Goal: Communication & Community: Answer question/provide support

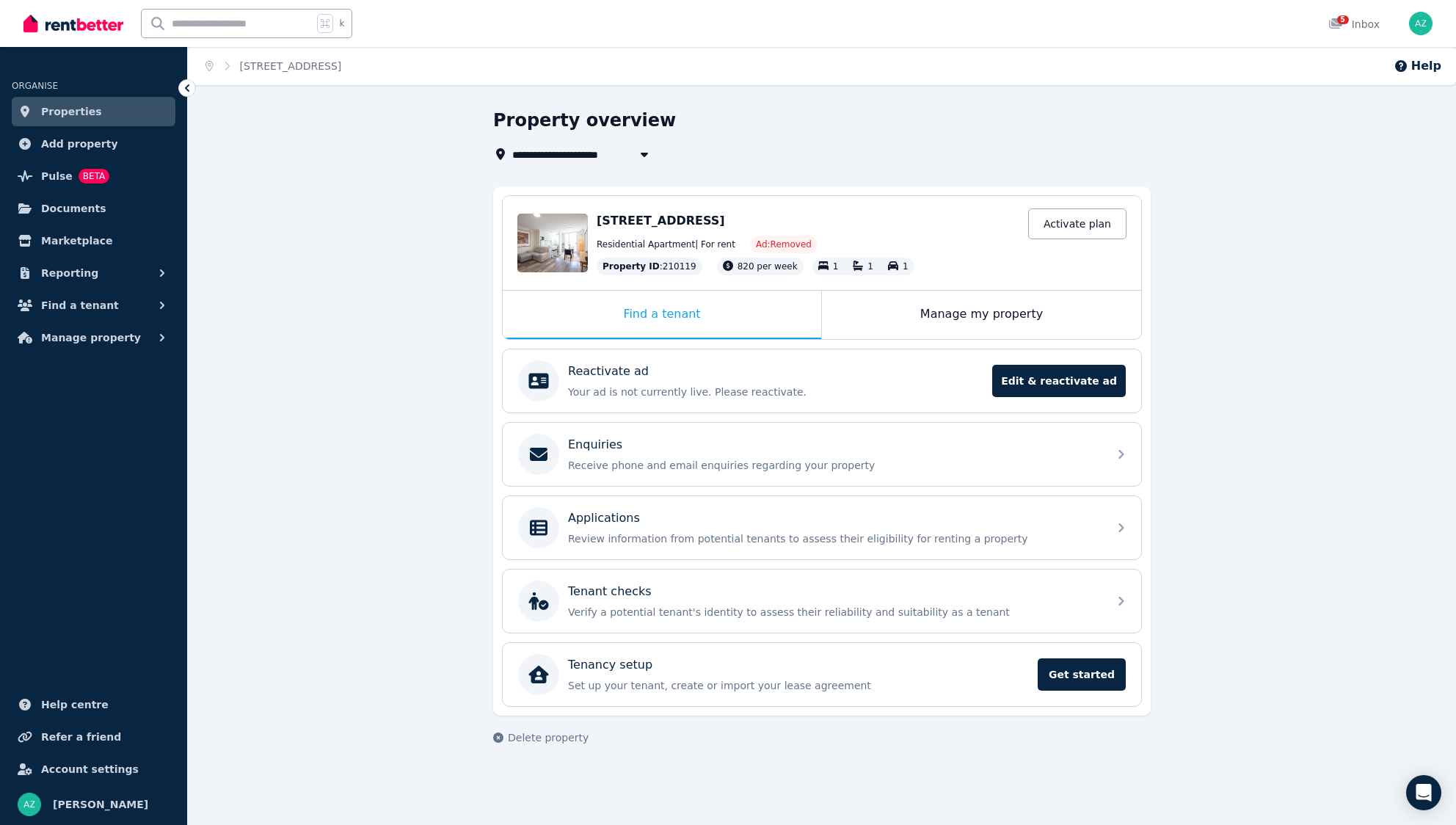
click at [74, 113] on span "Properties" at bounding box center [71, 111] width 61 height 17
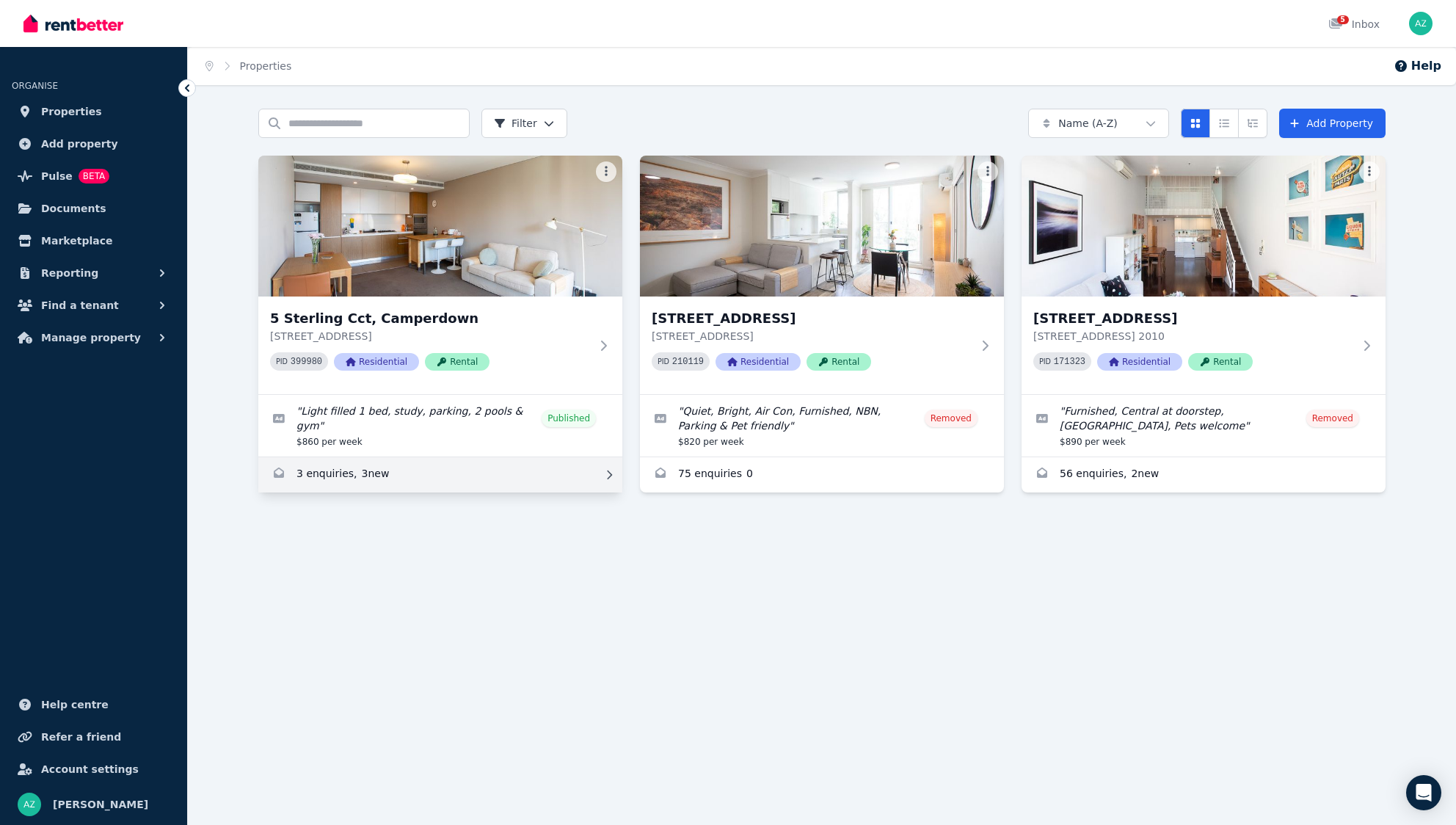
click at [338, 460] on link "Enquiries for 5 Sterling Cct, Camperdown" at bounding box center [440, 474] width 364 height 35
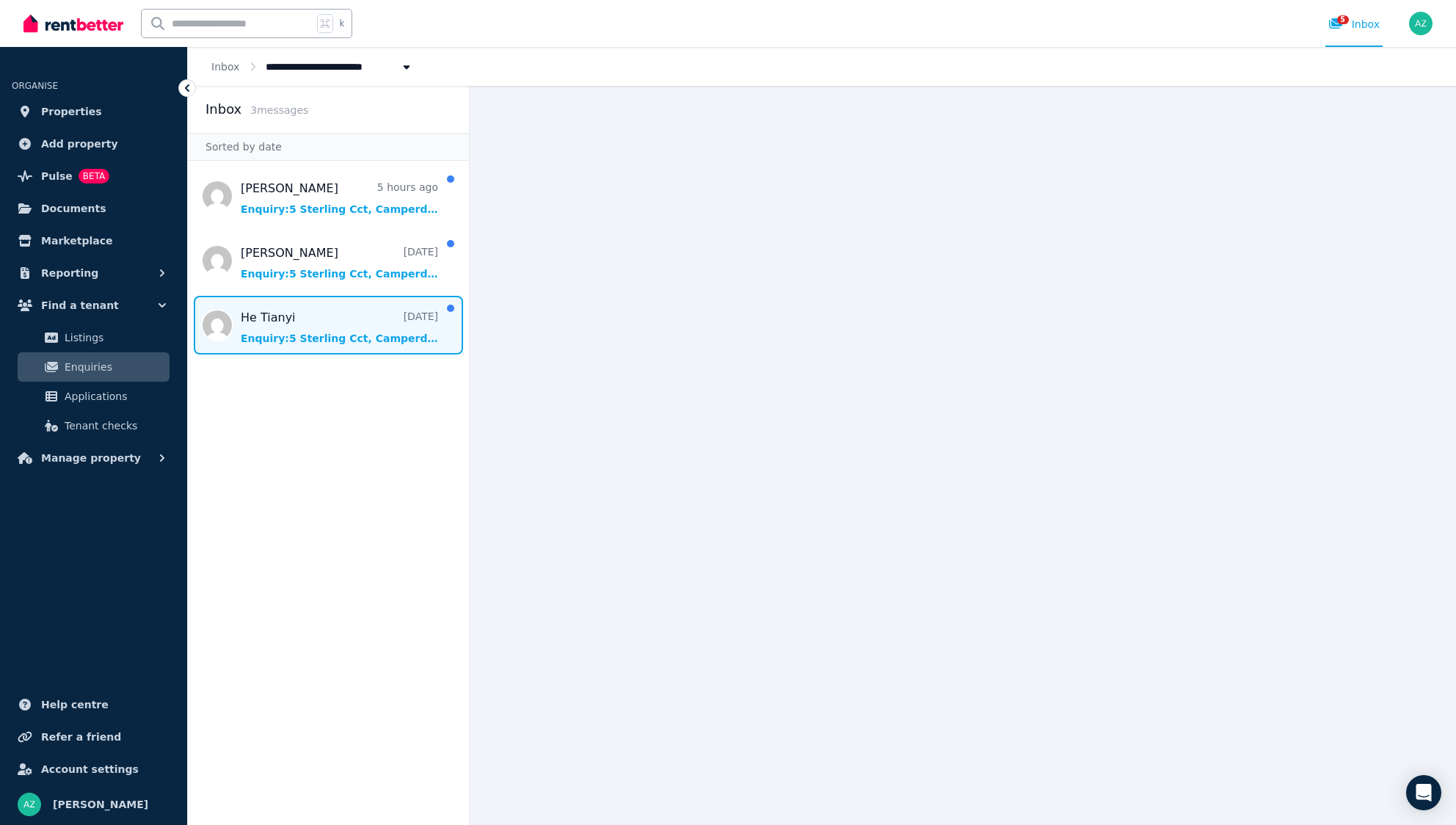
click at [361, 329] on span "Message list" at bounding box center [329, 325] width 281 height 59
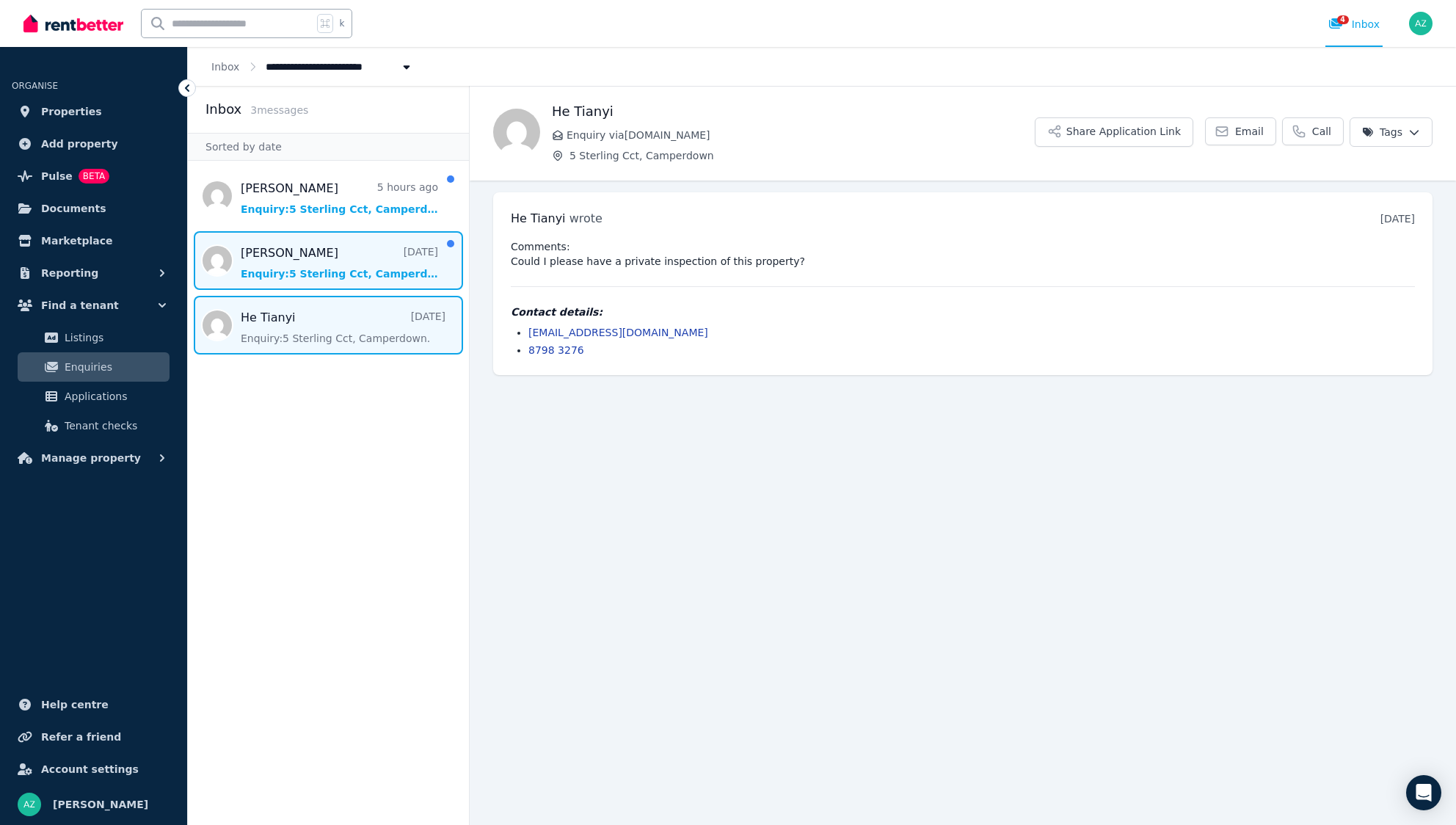
click at [315, 281] on span "Message list" at bounding box center [329, 260] width 281 height 59
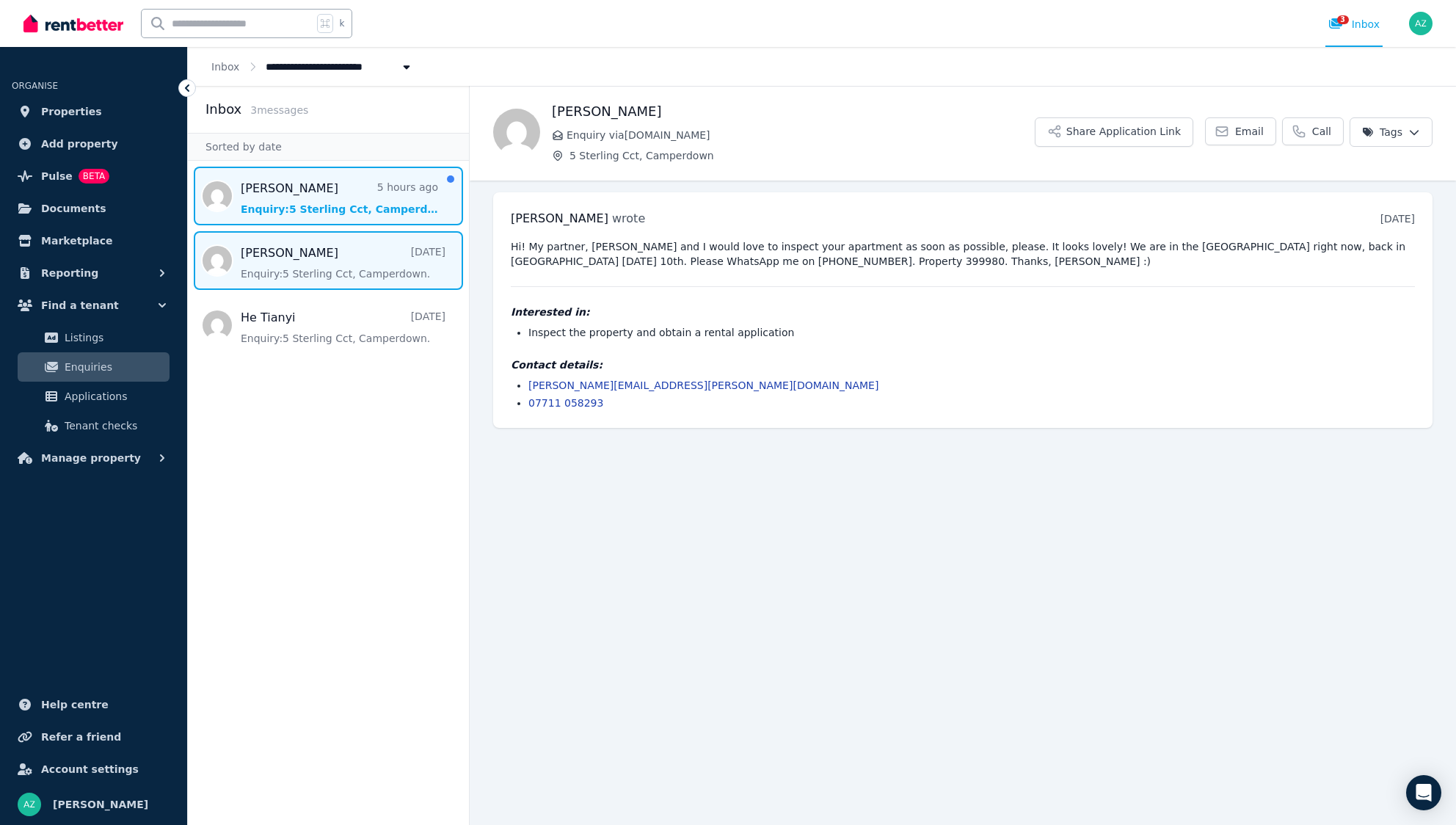
click at [354, 207] on span "Message list" at bounding box center [329, 195] width 281 height 59
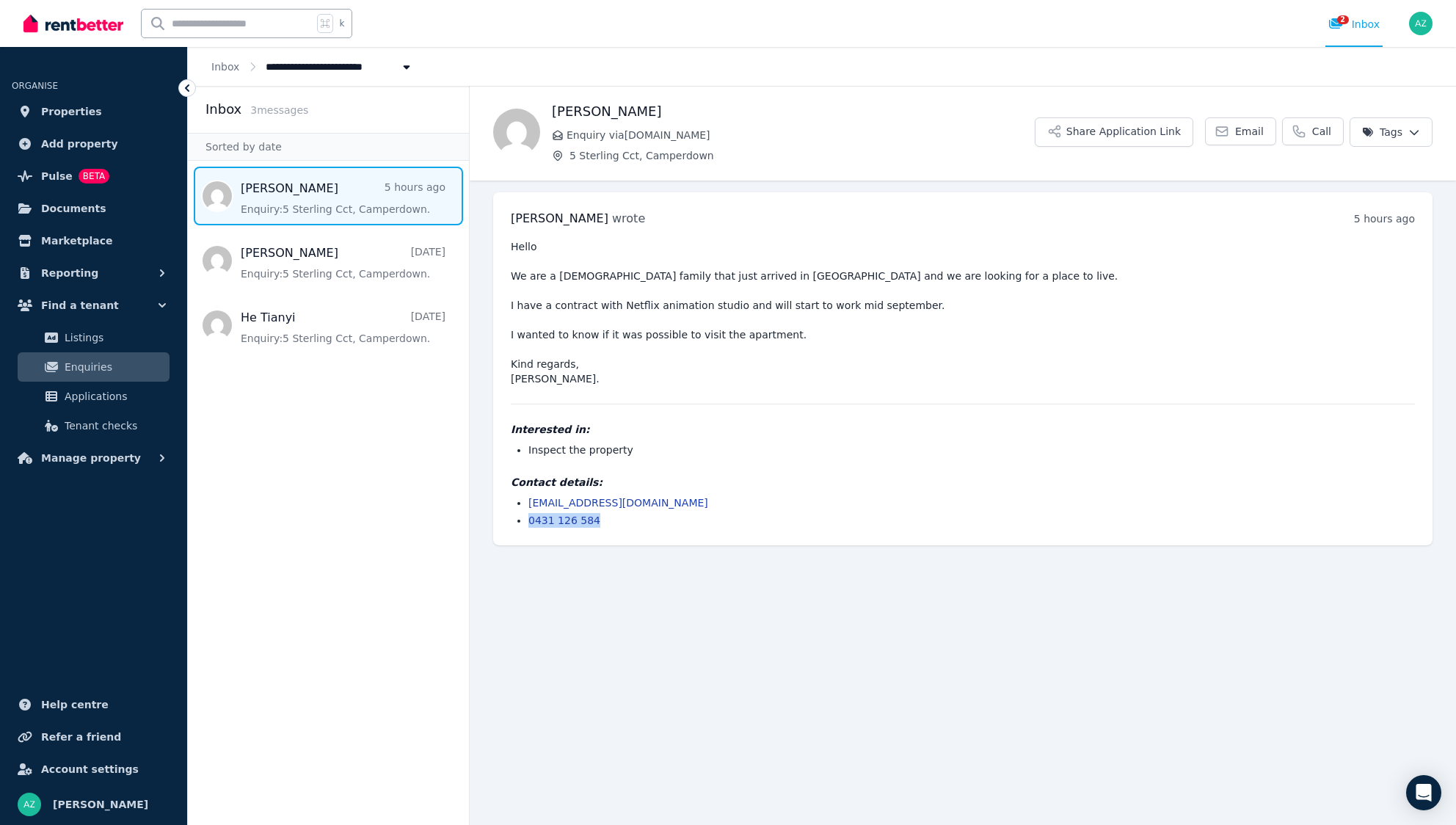
drag, startPoint x: 622, startPoint y: 520, endPoint x: 527, endPoint y: 518, distance: 95.0
click at [527, 518] on ul "[EMAIL_ADDRESS][DOMAIN_NAME] 0431 126 584" at bounding box center [963, 511] width 904 height 32
click at [983, 518] on li "0431 126 584" at bounding box center [971, 520] width 887 height 15
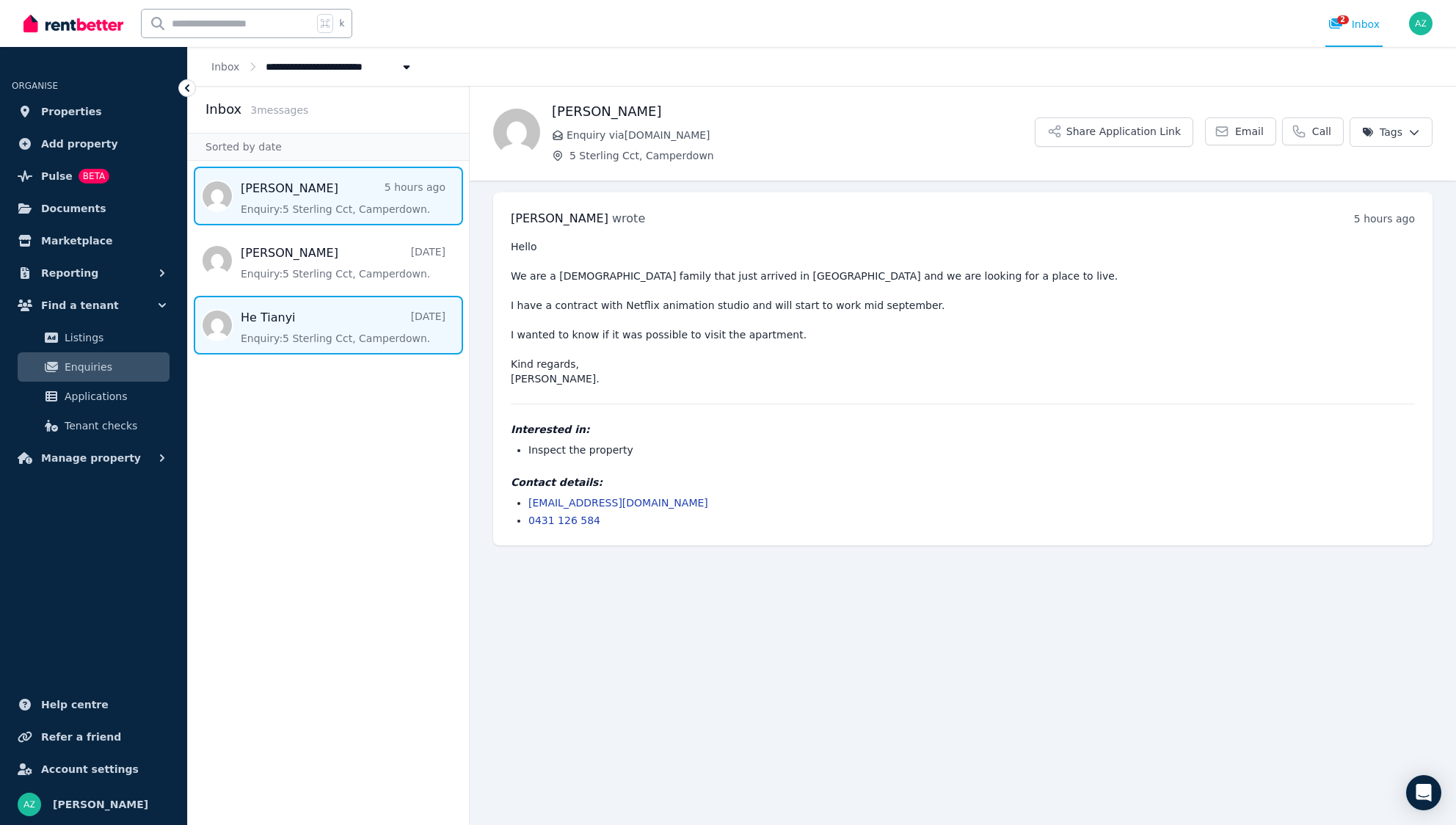
click at [283, 334] on span "Message list" at bounding box center [329, 325] width 281 height 59
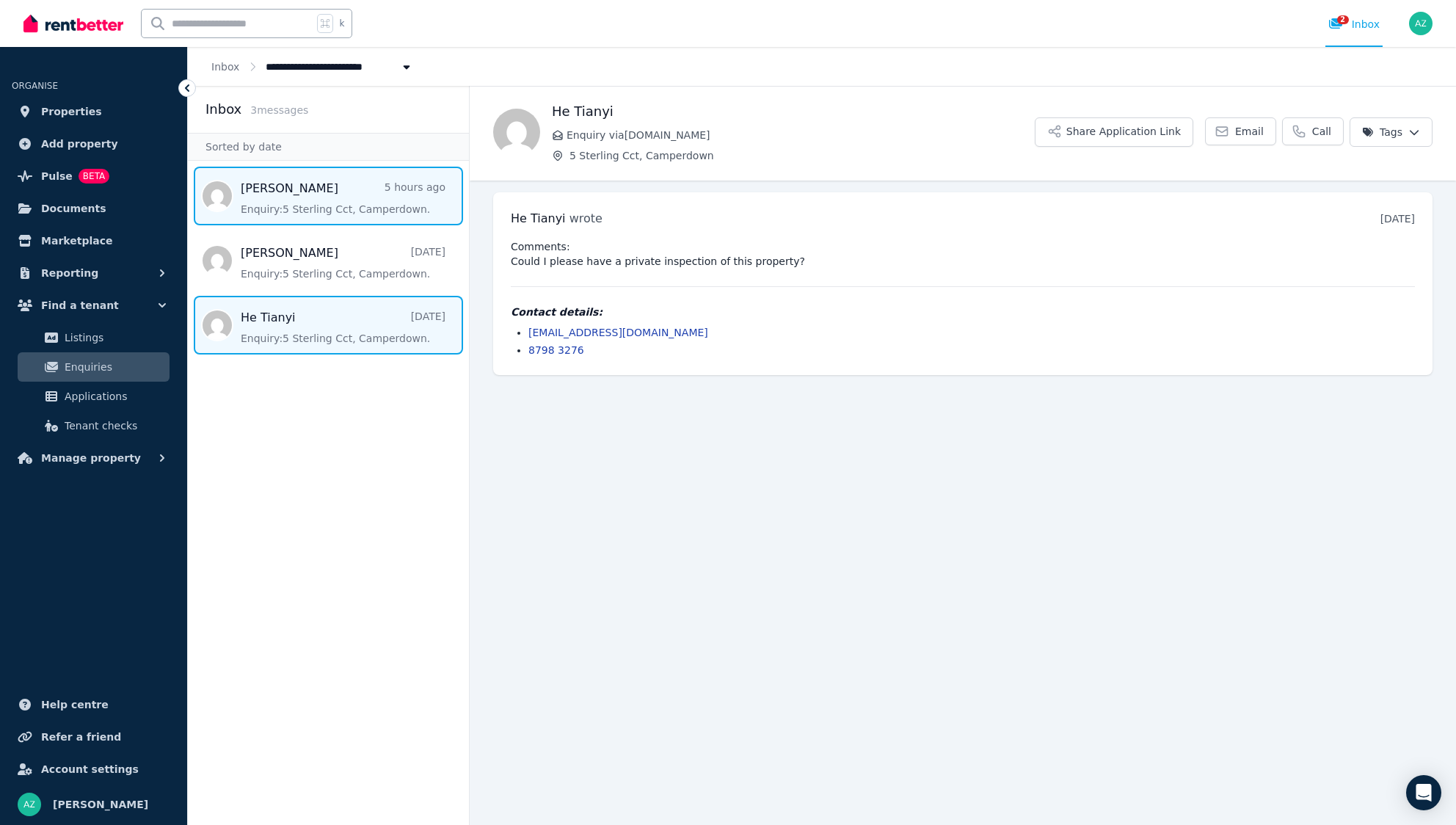
click at [333, 213] on span "Message list" at bounding box center [329, 195] width 281 height 59
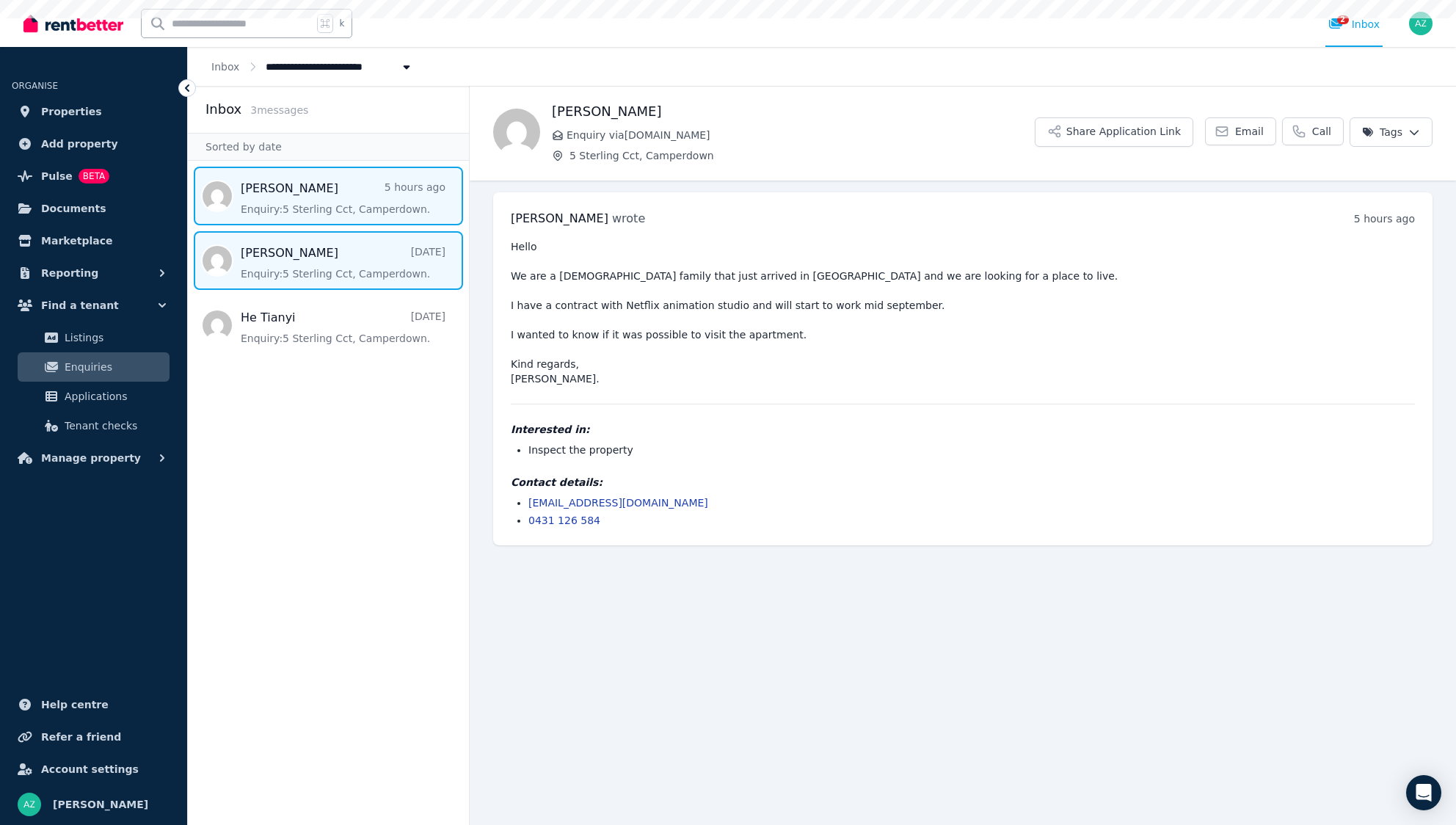
click at [324, 249] on span "Message list" at bounding box center [329, 260] width 281 height 59
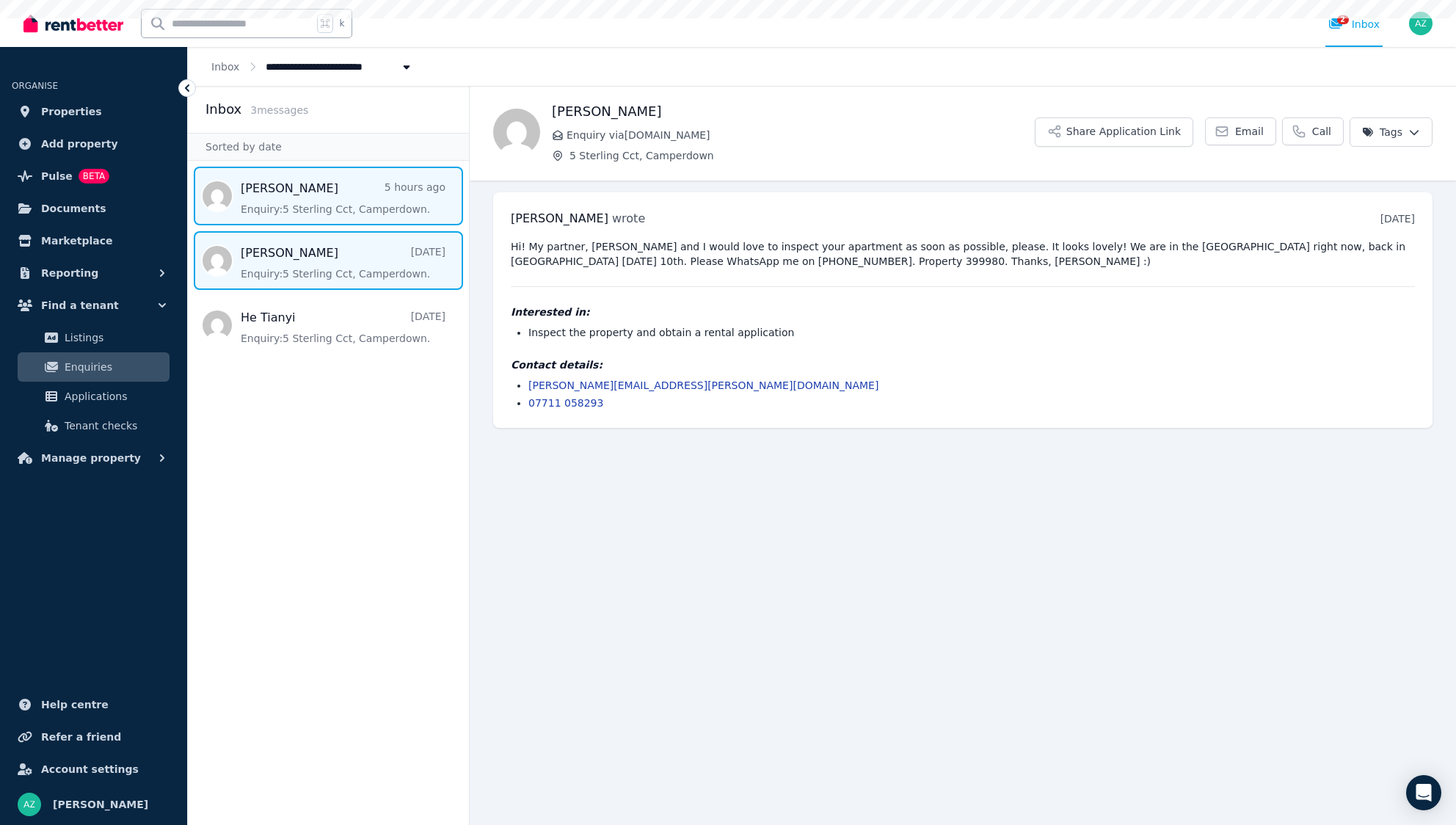
click at [349, 198] on span "Message list" at bounding box center [329, 195] width 281 height 59
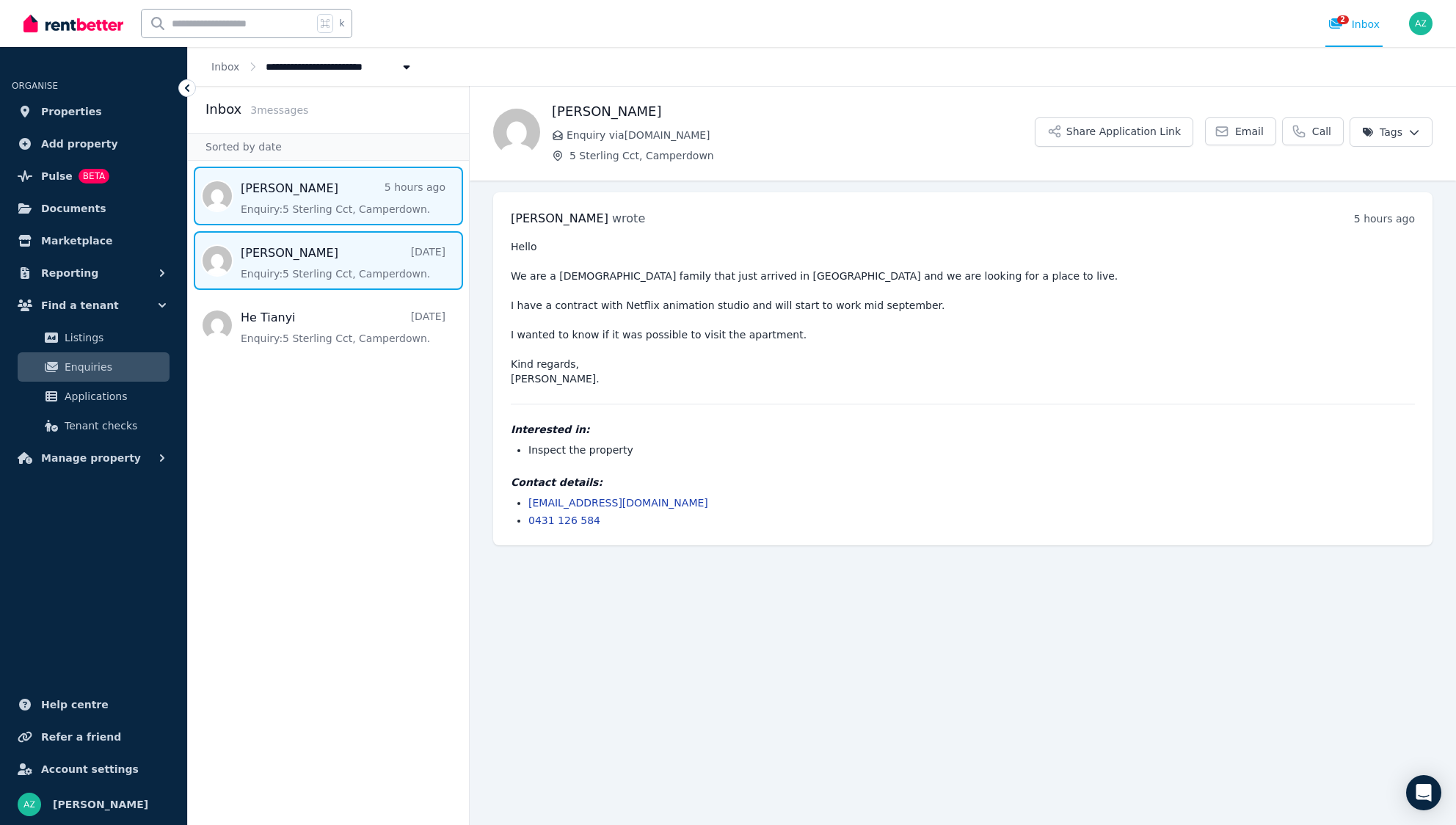
click at [411, 245] on span "Message list" at bounding box center [329, 260] width 281 height 59
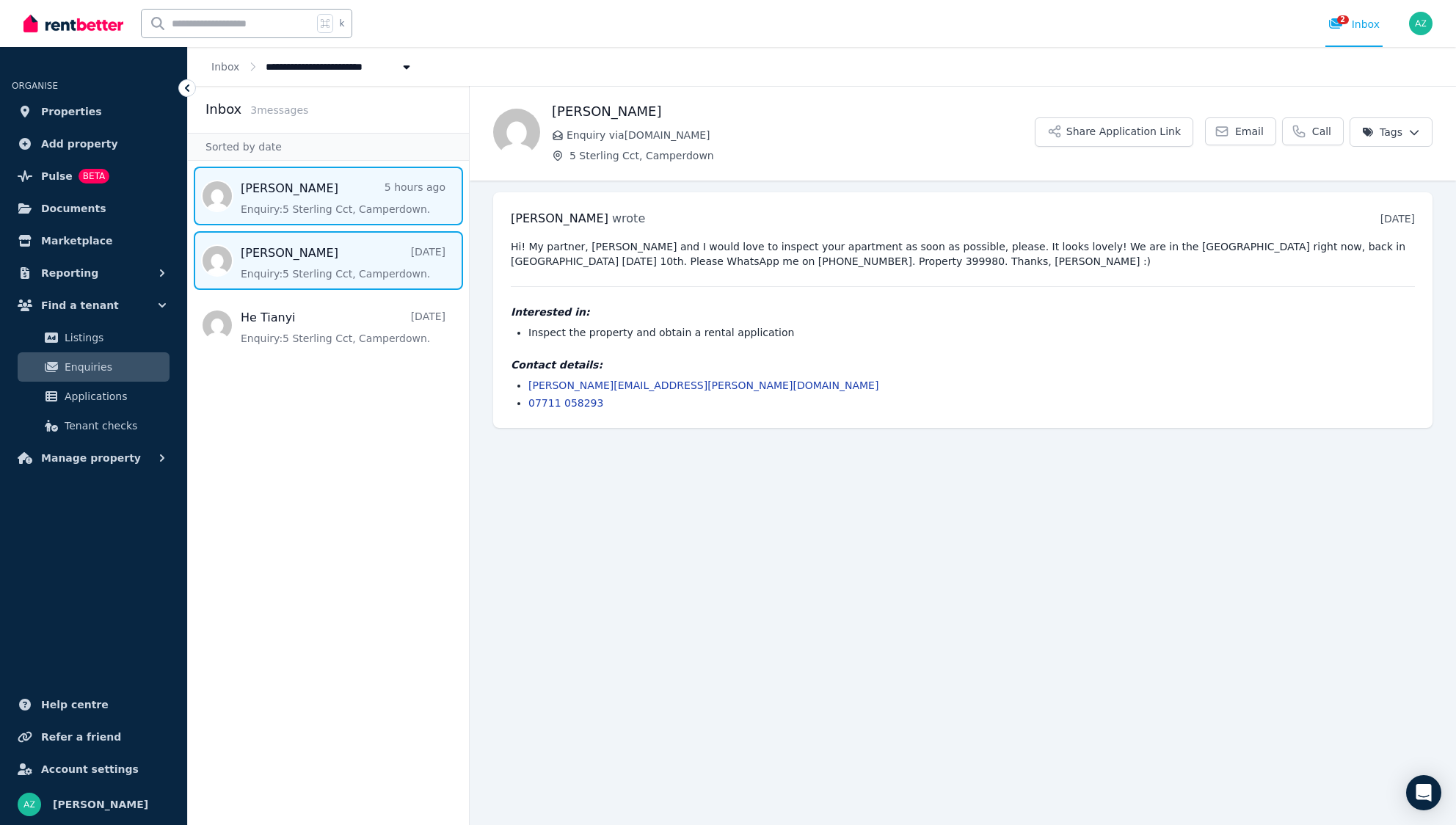
click at [420, 202] on span "Message list" at bounding box center [329, 195] width 281 height 59
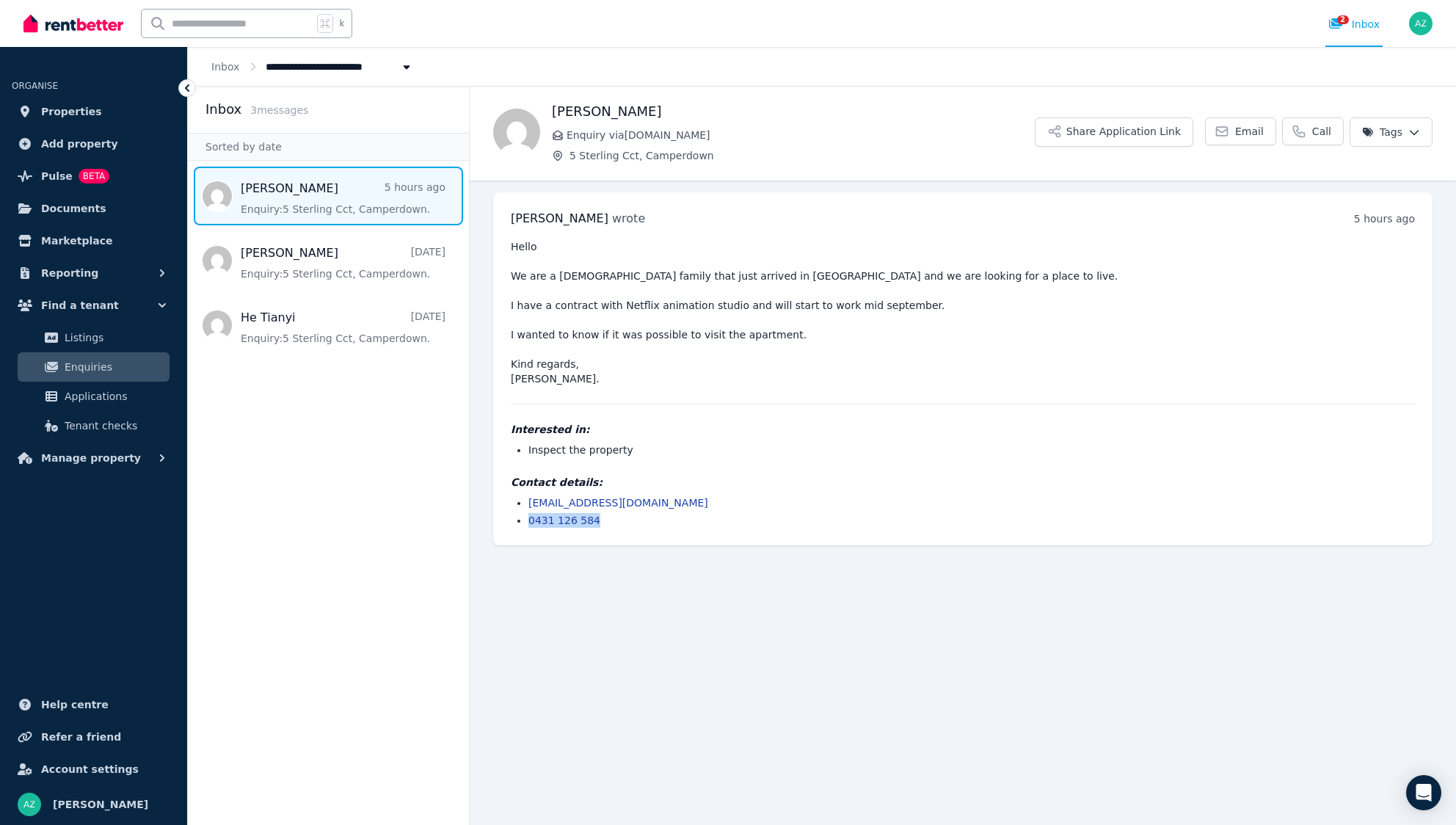
drag, startPoint x: 612, startPoint y: 526, endPoint x: 528, endPoint y: 518, distance: 84.4
click at [528, 518] on div "[PERSON_NAME] wrote 5 hours ago 9:14 am [DATE][DATE] Hello We are a [DEMOGRAPHI…" at bounding box center [963, 369] width 939 height 353
copy link "0431 126 584"
drag, startPoint x: 590, startPoint y: 381, endPoint x: 488, endPoint y: 383, distance: 102.0
click at [488, 383] on ul "[PERSON_NAME] wrote 5 hours ago 9:14 am [DATE][DATE] Hello We are a [DEMOGRAPHI…" at bounding box center [963, 369] width 986 height 376
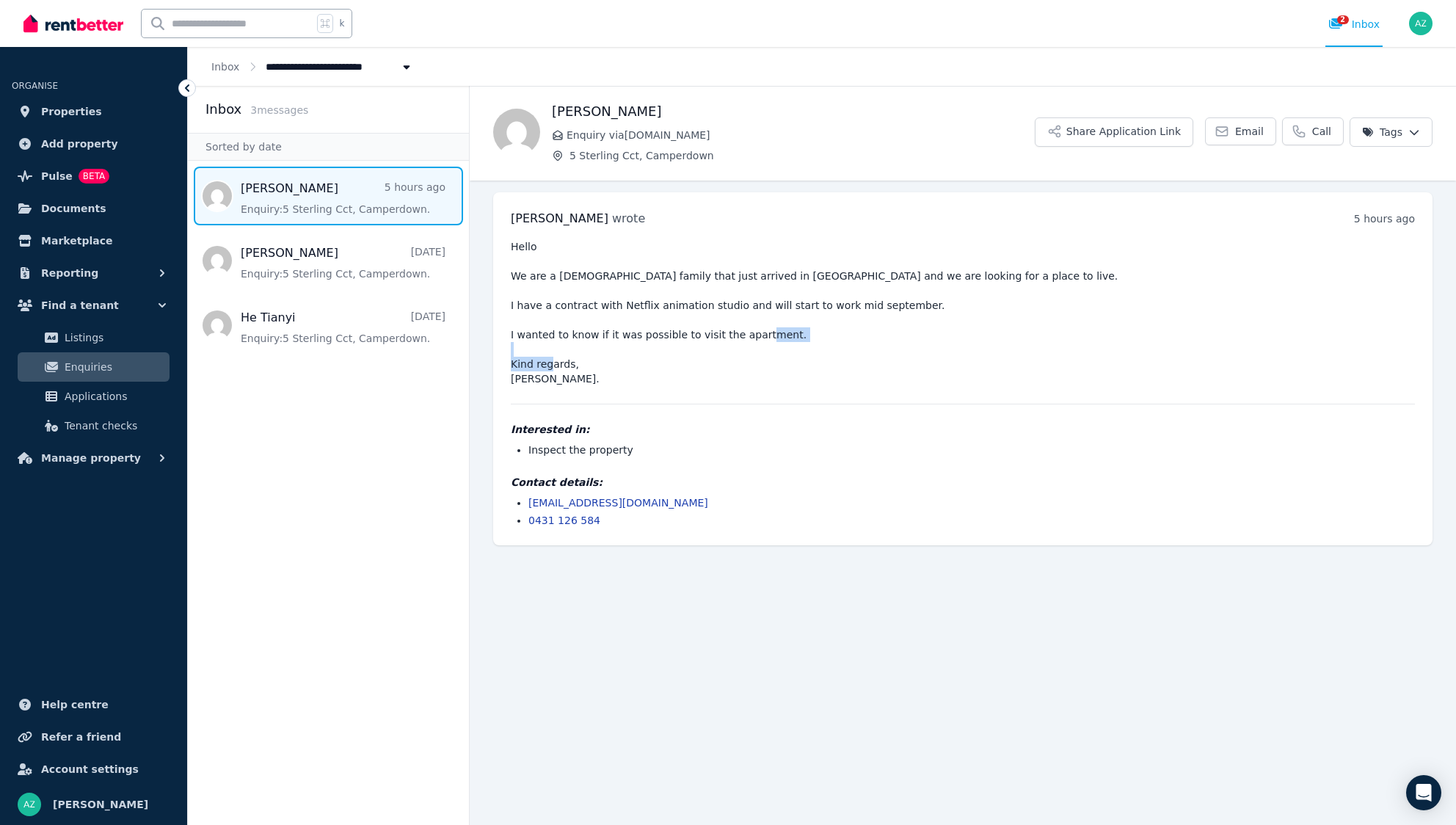
copy pre "[PERSON_NAME]"
click at [1045, 367] on pre "Hello We are a [DEMOGRAPHIC_DATA] family that just arrived in [GEOGRAPHIC_DATA]…" at bounding box center [963, 312] width 904 height 147
drag, startPoint x: 625, startPoint y: 378, endPoint x: 590, endPoint y: 378, distance: 35.0
click at [590, 378] on pre "Hello We are a [DEMOGRAPHIC_DATA] family that just arrived in [GEOGRAPHIC_DATA]…" at bounding box center [963, 312] width 904 height 147
drag, startPoint x: 549, startPoint y: 378, endPoint x: 588, endPoint y: 373, distance: 39.3
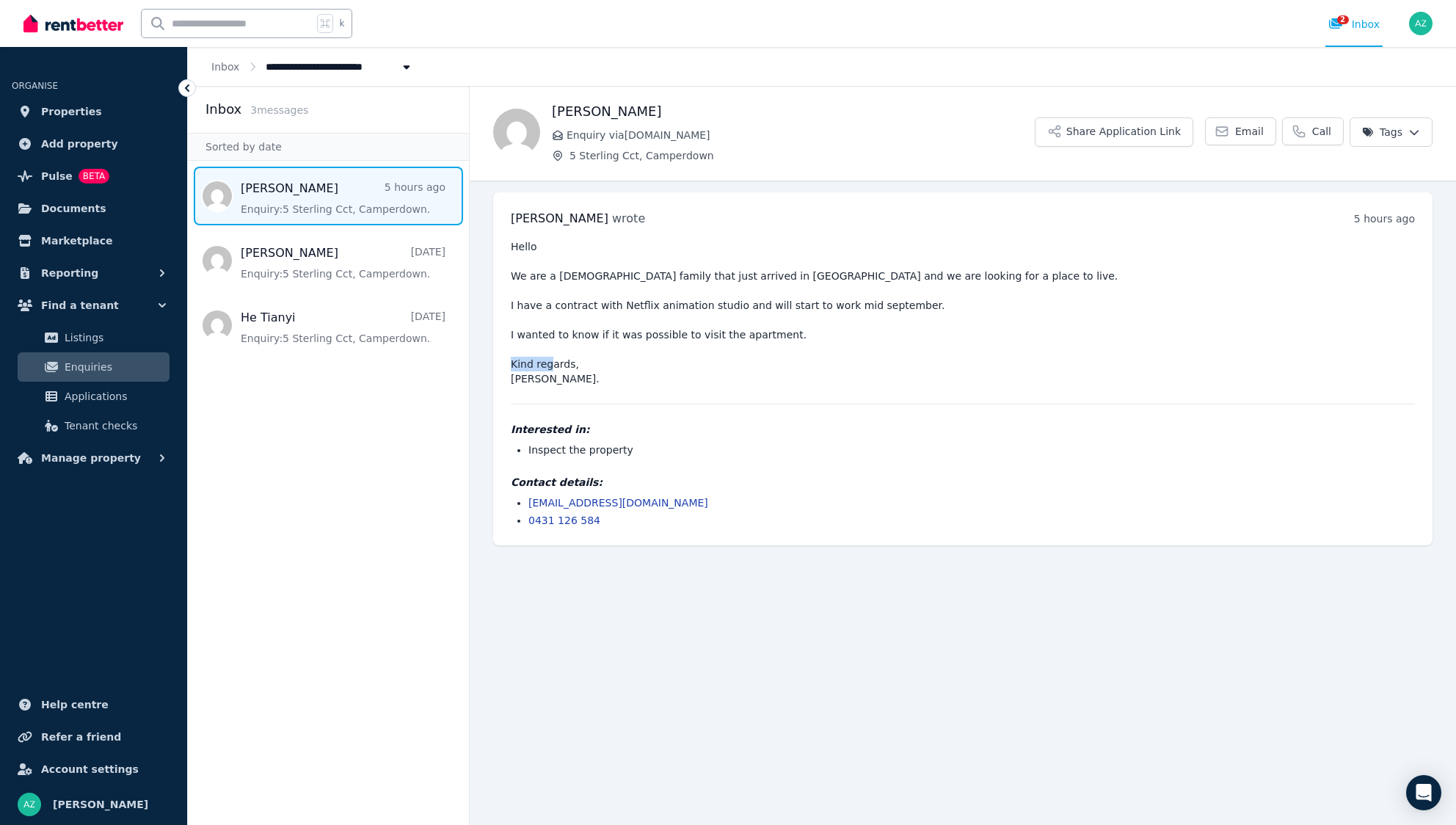
click at [588, 373] on pre "Hello We are a [DEMOGRAPHIC_DATA] family that just arrived in [GEOGRAPHIC_DATA]…" at bounding box center [963, 312] width 904 height 147
copy pre "Gregoire"
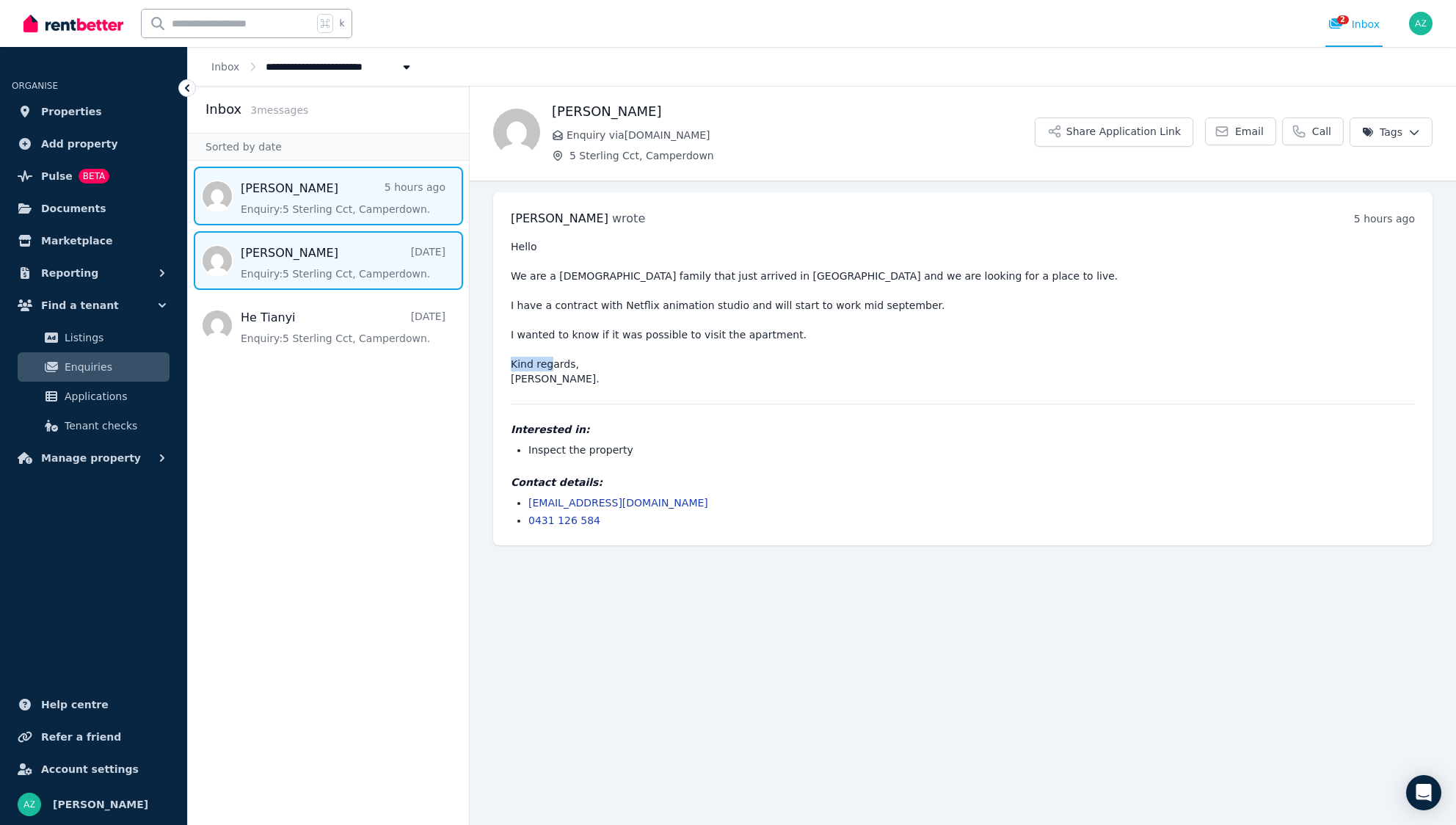
click at [375, 253] on span "Message list" at bounding box center [329, 260] width 281 height 59
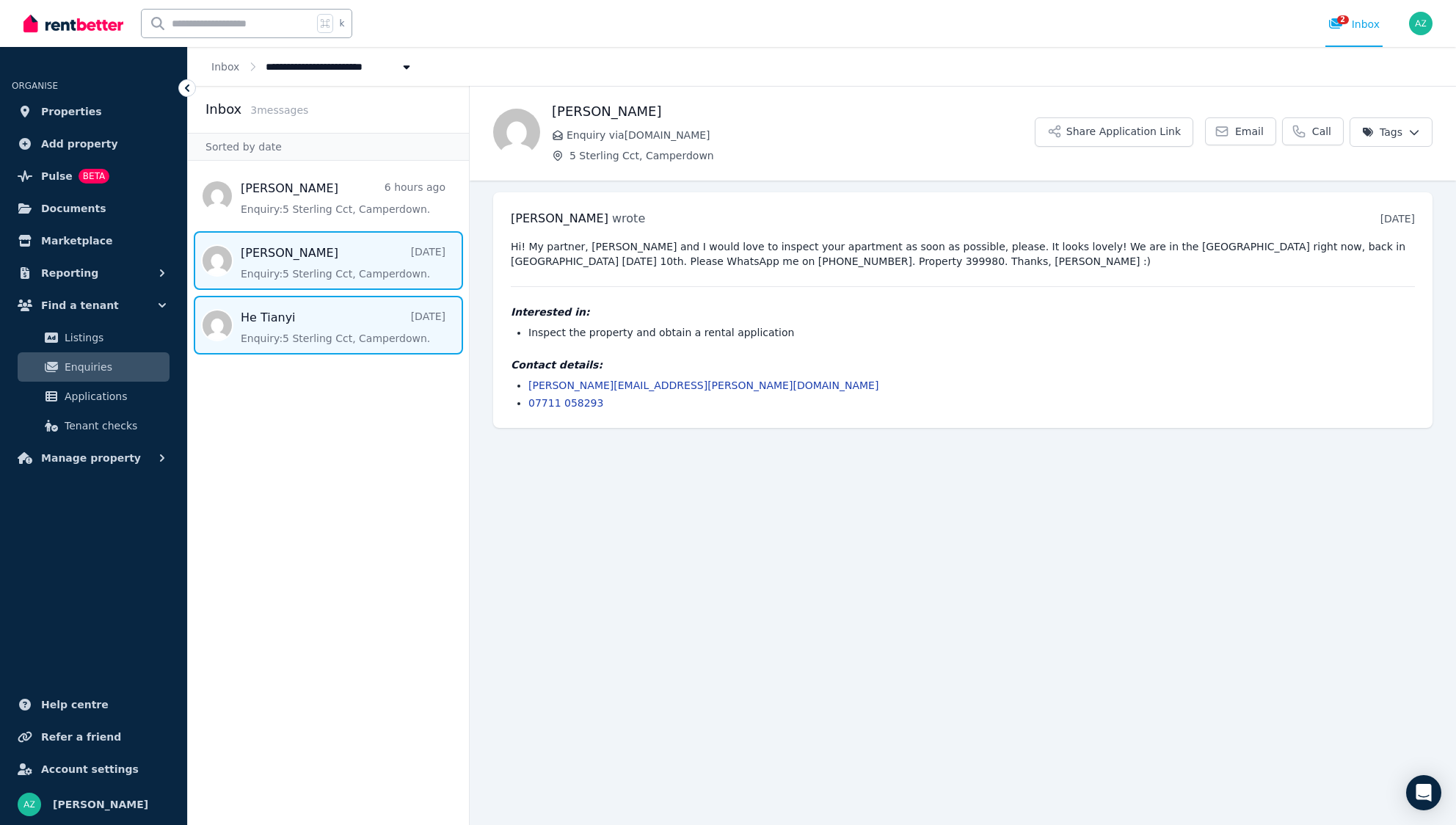
click at [332, 333] on span "Message list" at bounding box center [329, 325] width 281 height 59
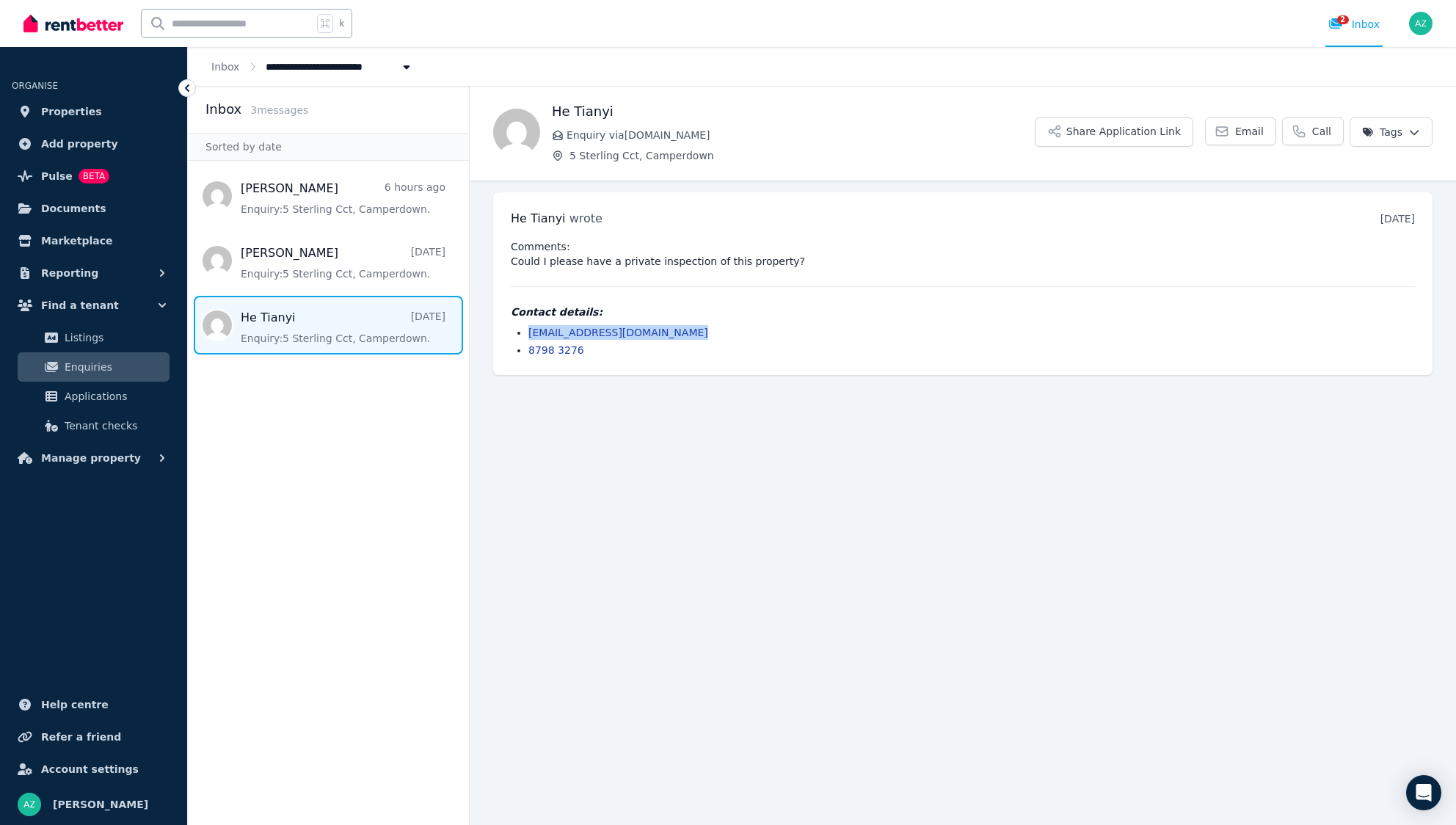
drag, startPoint x: 674, startPoint y: 339, endPoint x: 519, endPoint y: 327, distance: 155.5
click at [519, 327] on ul "[EMAIL_ADDRESS][DOMAIN_NAME] 8798 3276" at bounding box center [963, 341] width 904 height 32
click at [1022, 325] on li "[EMAIL_ADDRESS][DOMAIN_NAME]" at bounding box center [971, 333] width 887 height 15
